Goal: Information Seeking & Learning: Learn about a topic

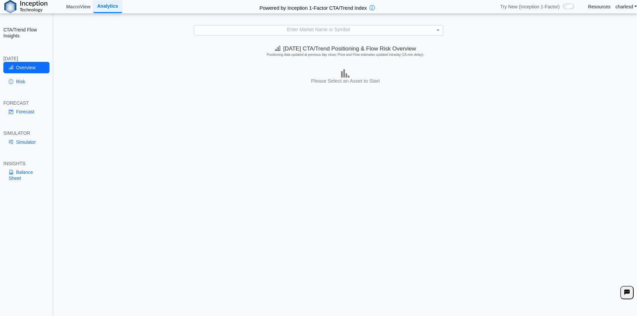
click at [600, 9] on link "Resources" at bounding box center [599, 7] width 22 height 6
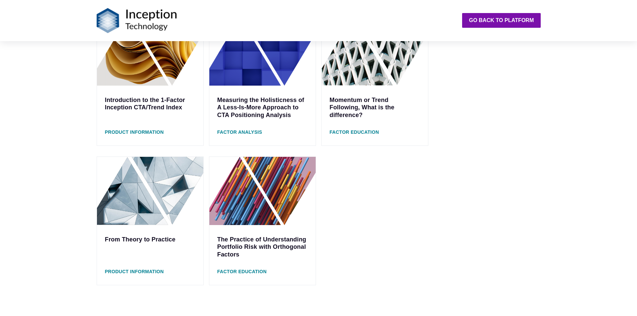
scroll to position [201, 0]
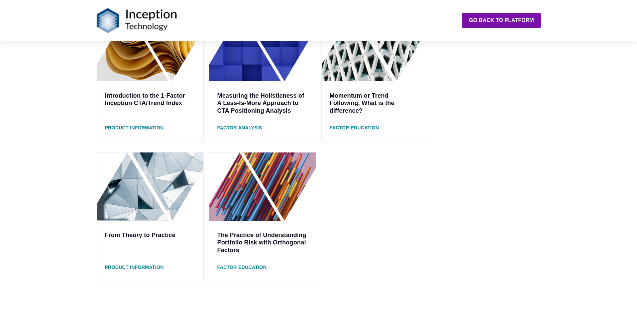
click at [250, 234] on link "The Practice of Understanding Portfolio Risk with Orthogonal Factors" at bounding box center [261, 243] width 89 height 22
click at [135, 233] on link "From Theory to Practice" at bounding box center [140, 235] width 71 height 7
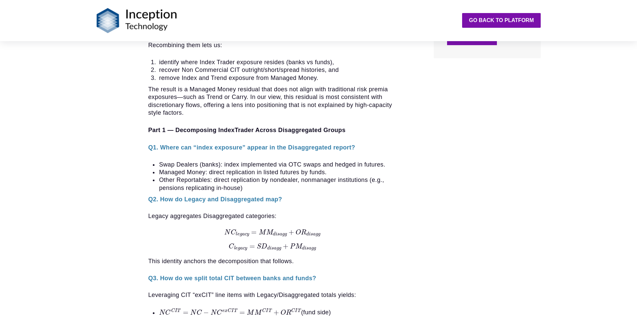
scroll to position [334, 0]
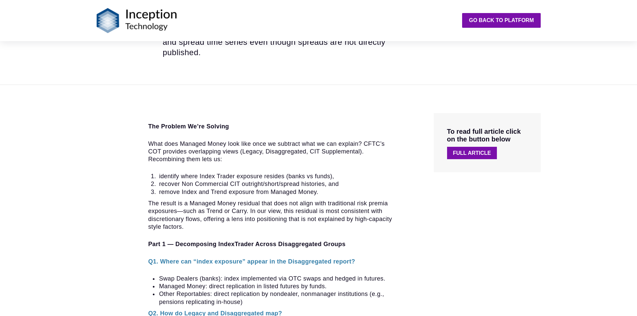
click at [473, 156] on link "Full Article" at bounding box center [472, 153] width 50 height 12
